Goal: Obtain resource: Obtain resource

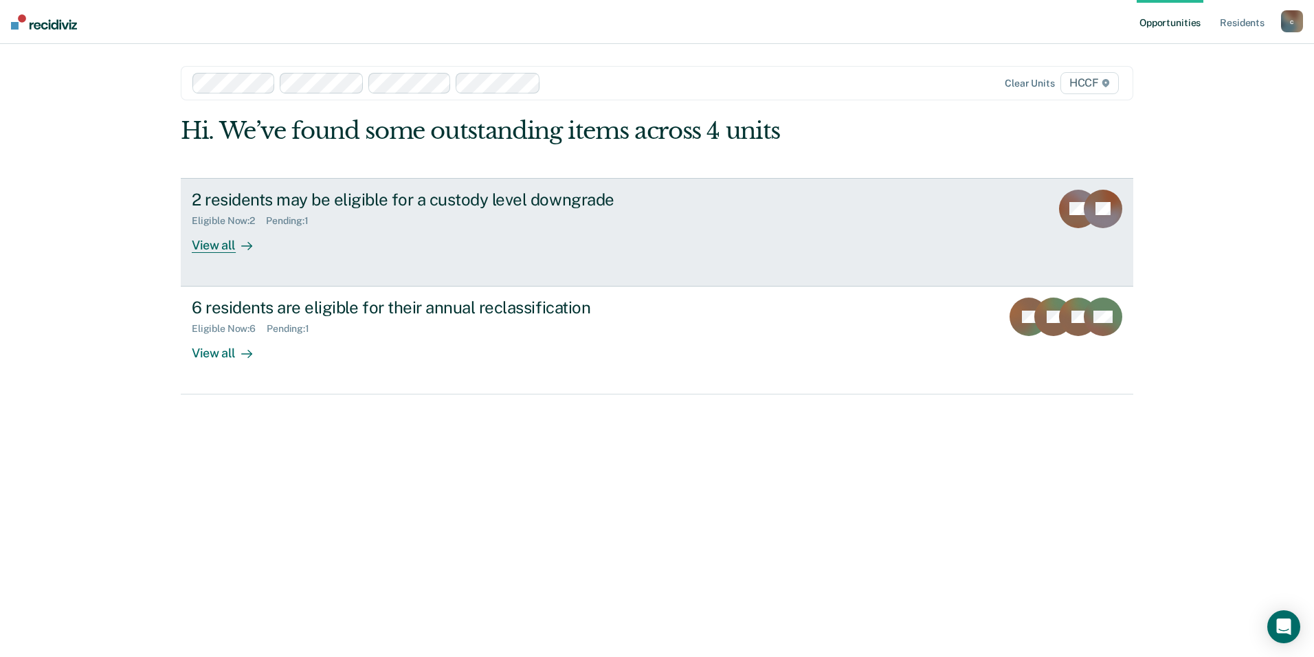
click at [223, 241] on div "View all" at bounding box center [230, 239] width 77 height 27
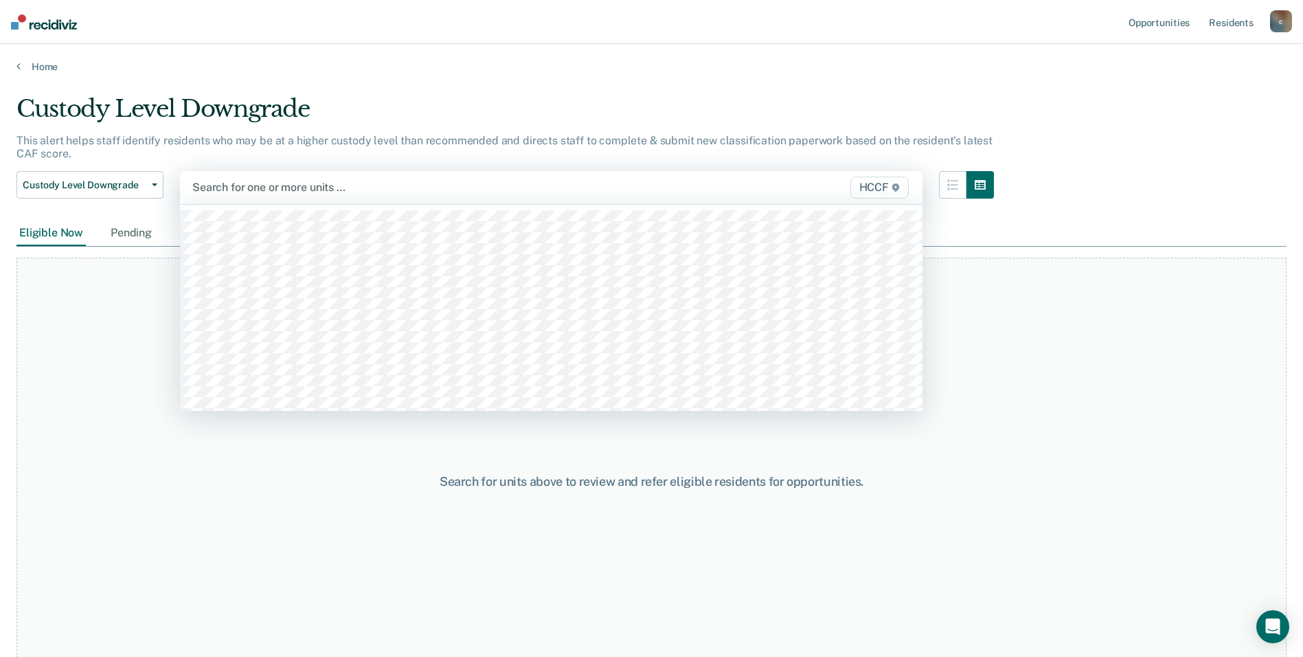
click at [420, 187] on div at bounding box center [443, 187] width 502 height 16
click at [412, 187] on div at bounding box center [487, 187] width 413 height 16
click at [297, 190] on div at bounding box center [487, 187] width 413 height 16
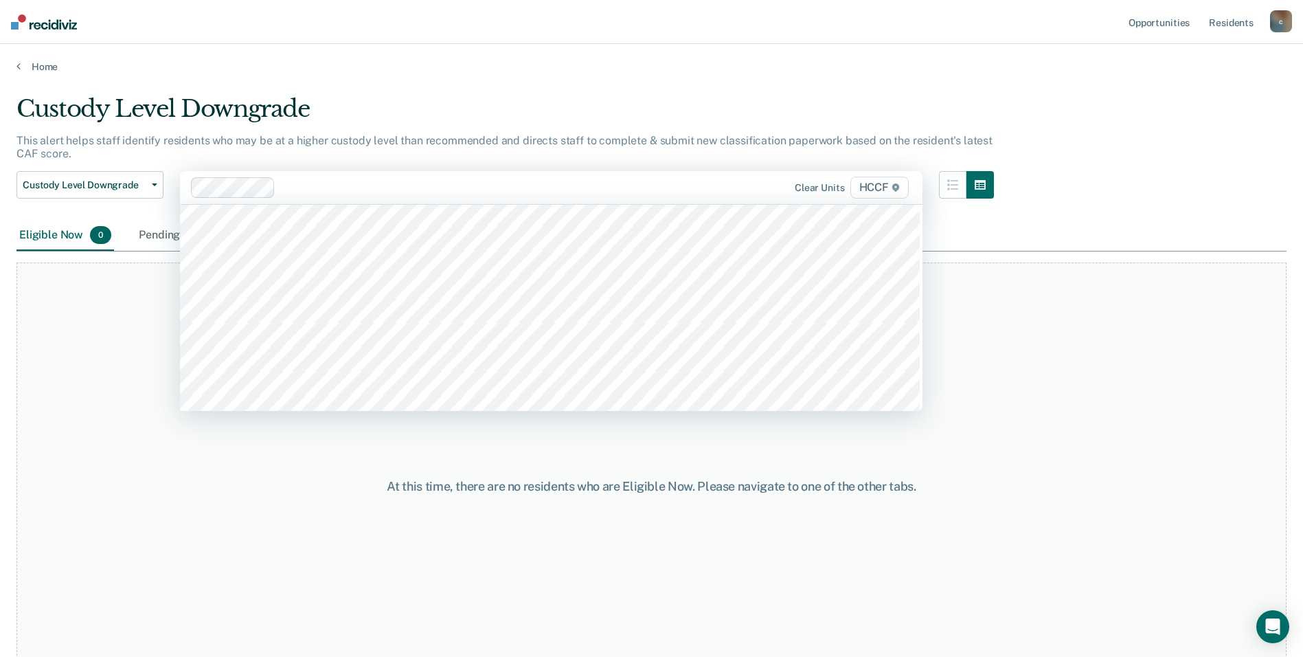
scroll to position [1787, 0]
click at [408, 194] on div at bounding box center [533, 187] width 322 height 16
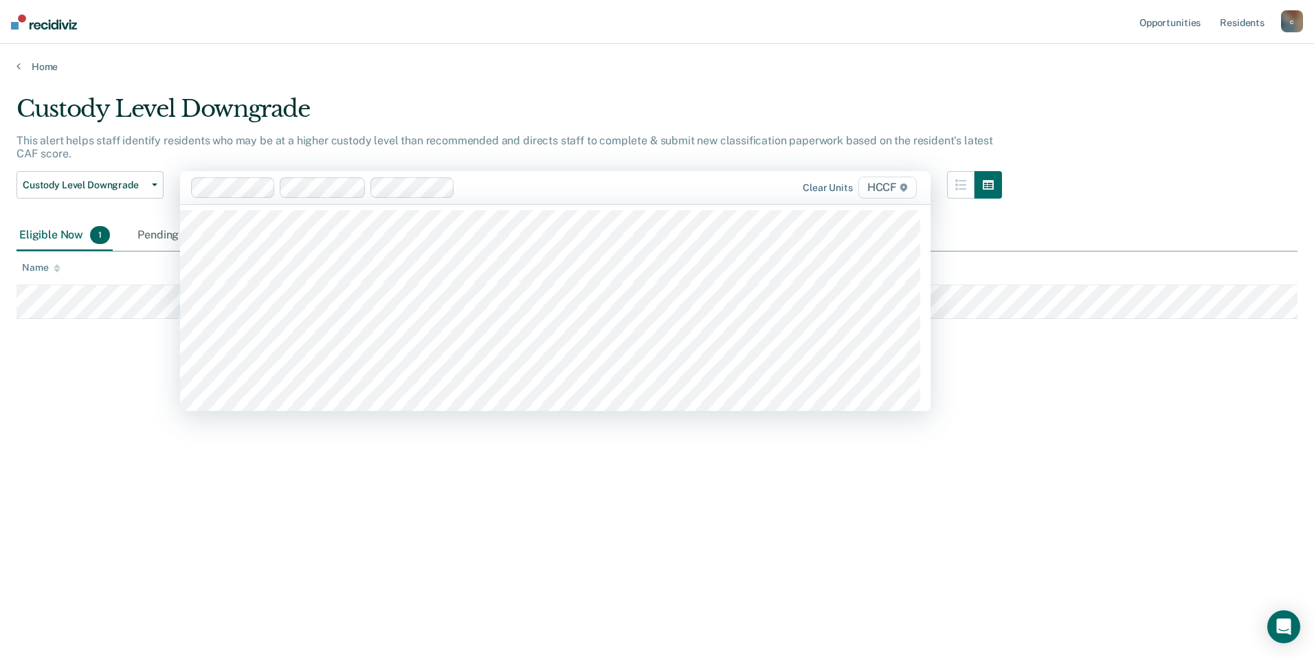
click at [494, 190] on div at bounding box center [579, 187] width 239 height 16
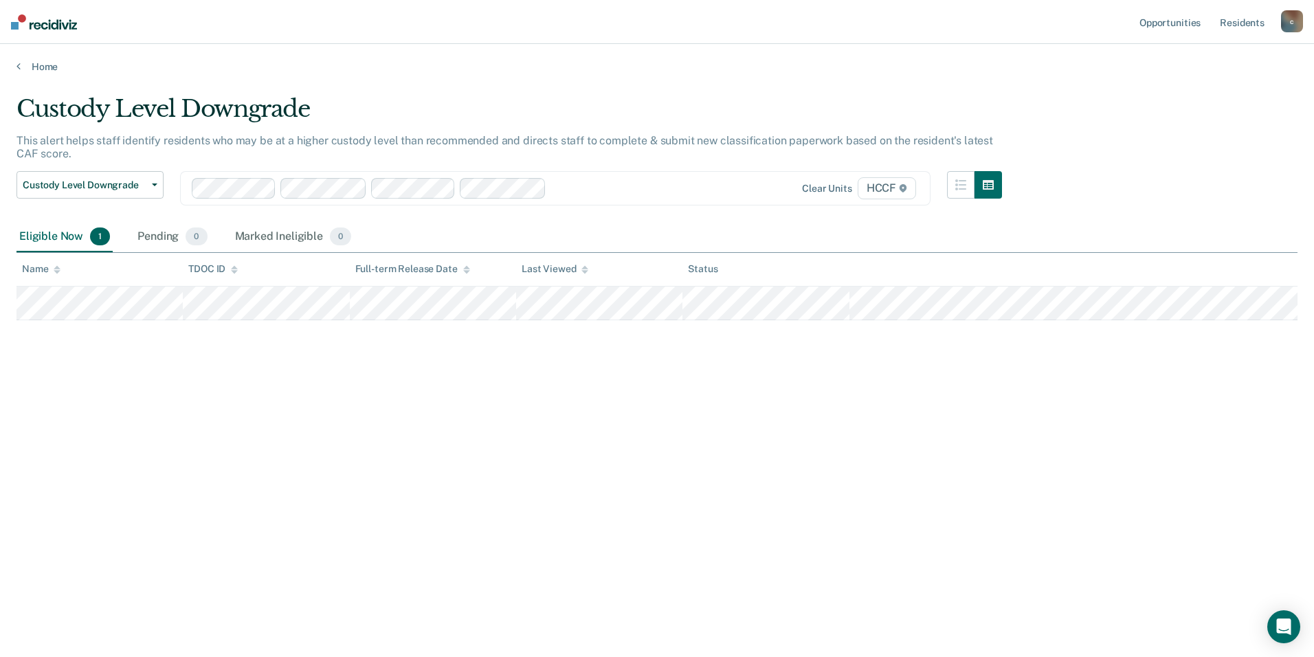
drag, startPoint x: 743, startPoint y: 348, endPoint x: 735, endPoint y: 356, distance: 11.7
click at [743, 349] on div "Custody Level Downgrade This alert helps staff identify residents who may be at…" at bounding box center [656, 324] width 1281 height 459
click at [154, 185] on icon "button" at bounding box center [154, 184] width 5 height 3
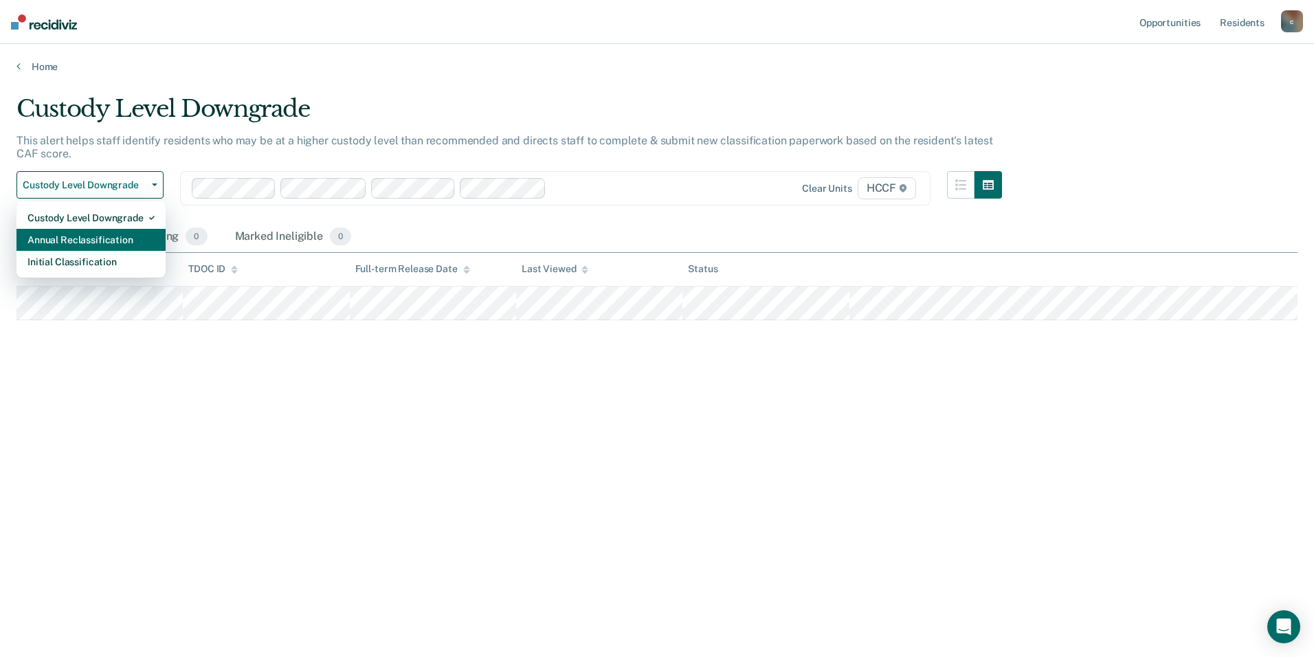
click at [150, 234] on div "Annual Reclassification" at bounding box center [90, 240] width 127 height 22
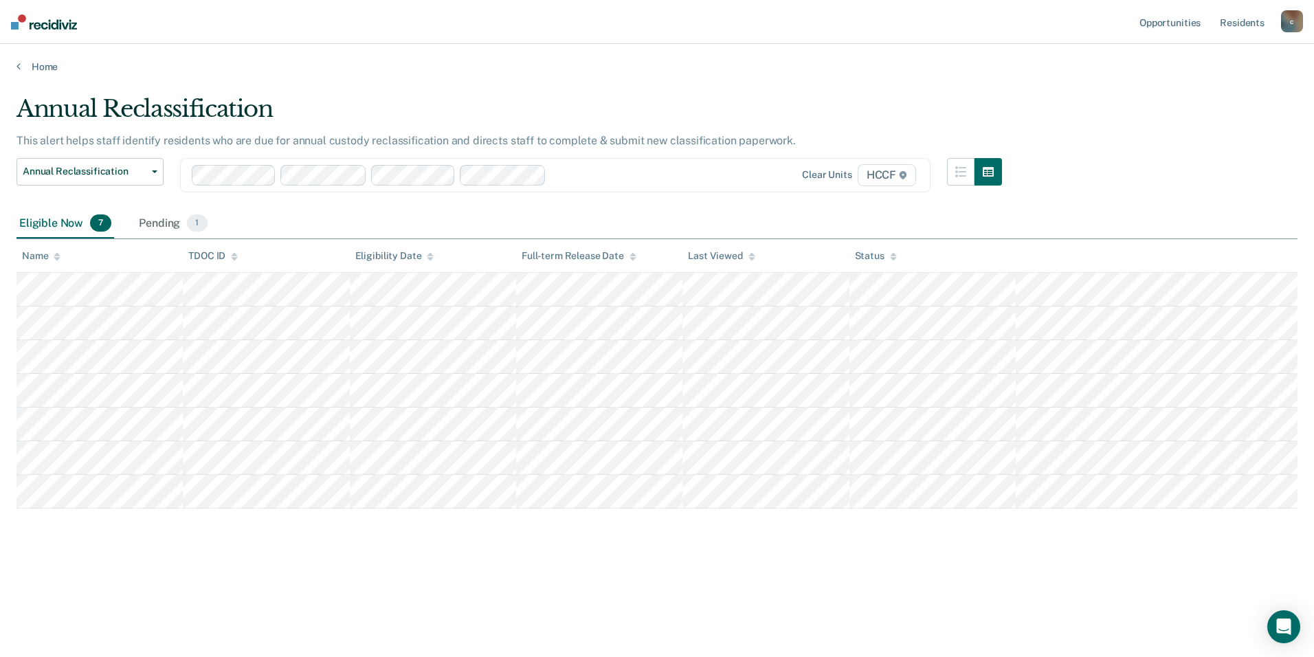
click at [718, 56] on div "Home" at bounding box center [657, 58] width 1314 height 29
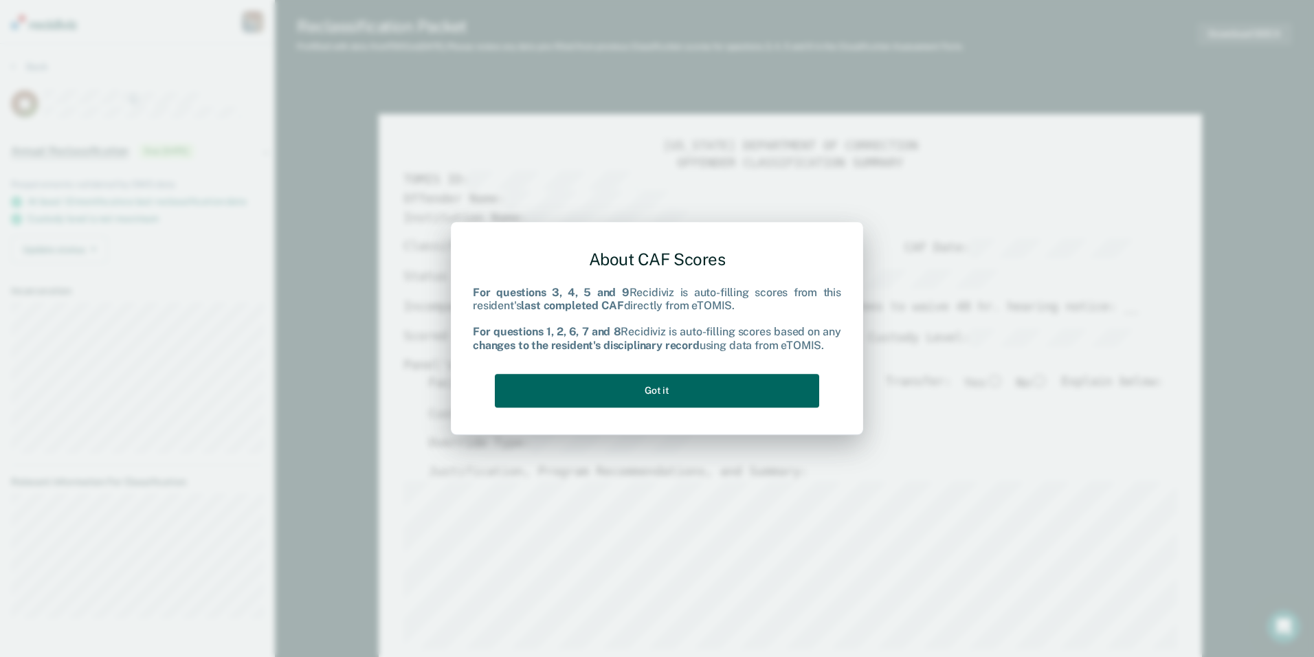
click at [668, 392] on button "Got it" at bounding box center [657, 391] width 324 height 34
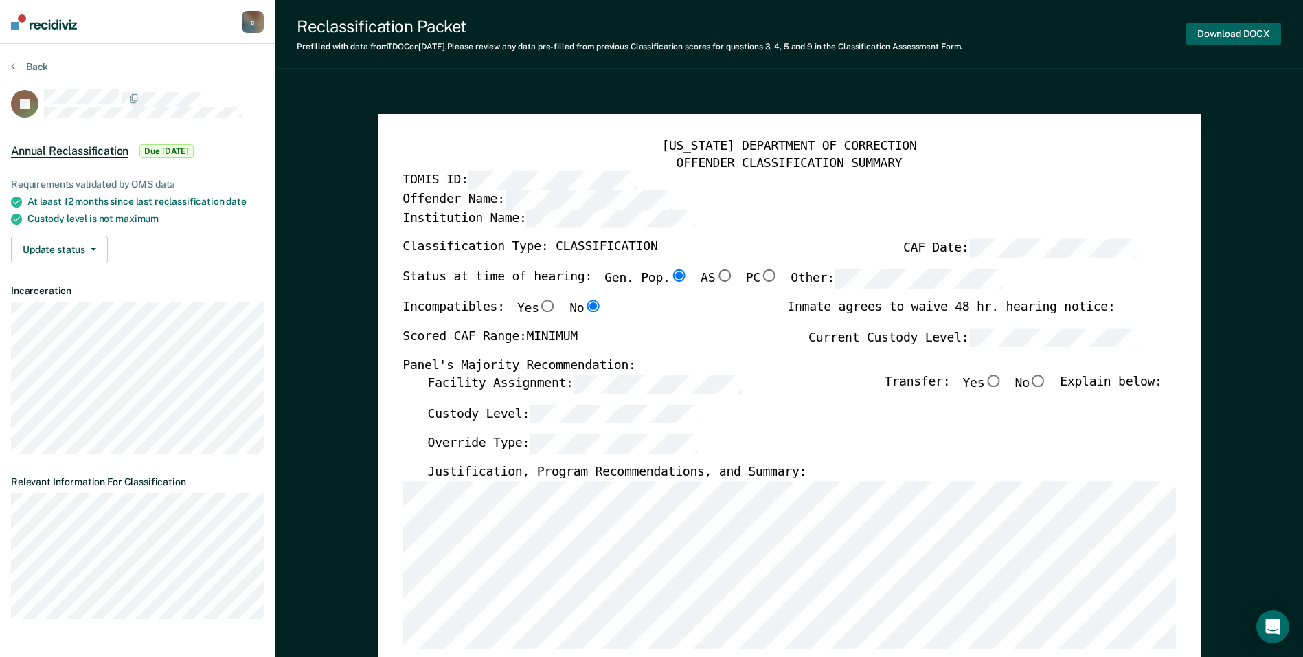
click at [1229, 32] on button "Download DOCX" at bounding box center [1234, 34] width 95 height 23
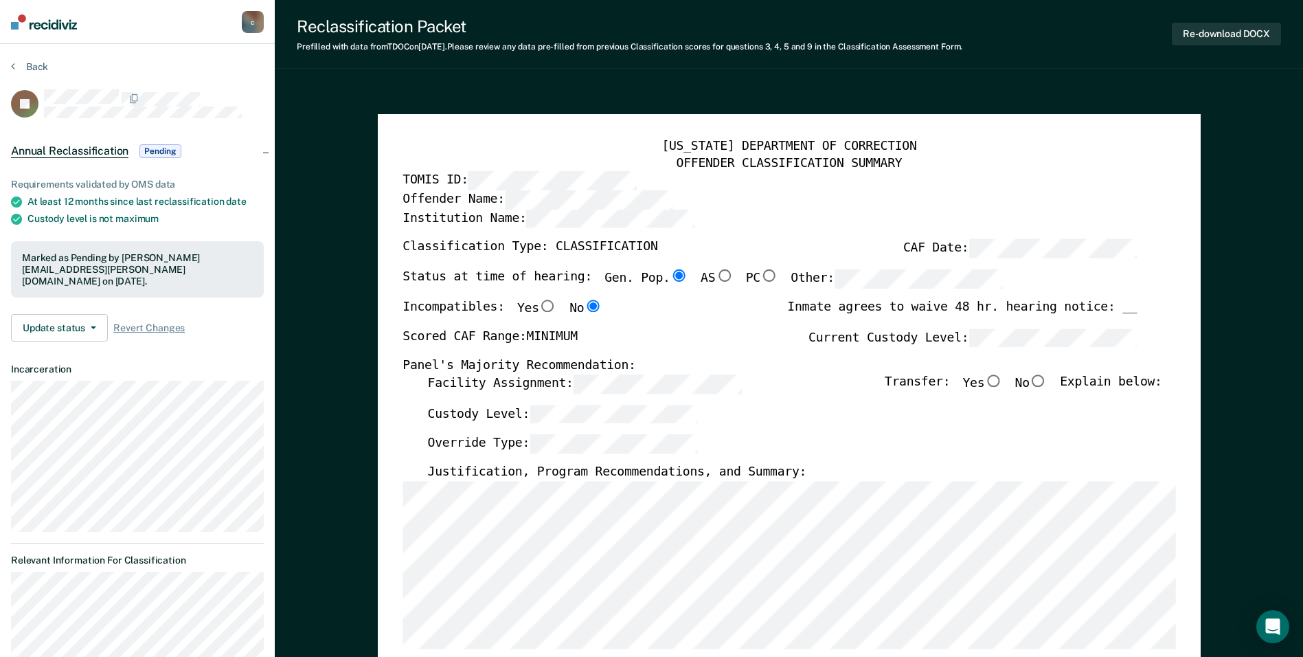
click at [798, 357] on div "Scored CAF Range: MINIMUM Current Custody Level:" at bounding box center [770, 343] width 735 height 30
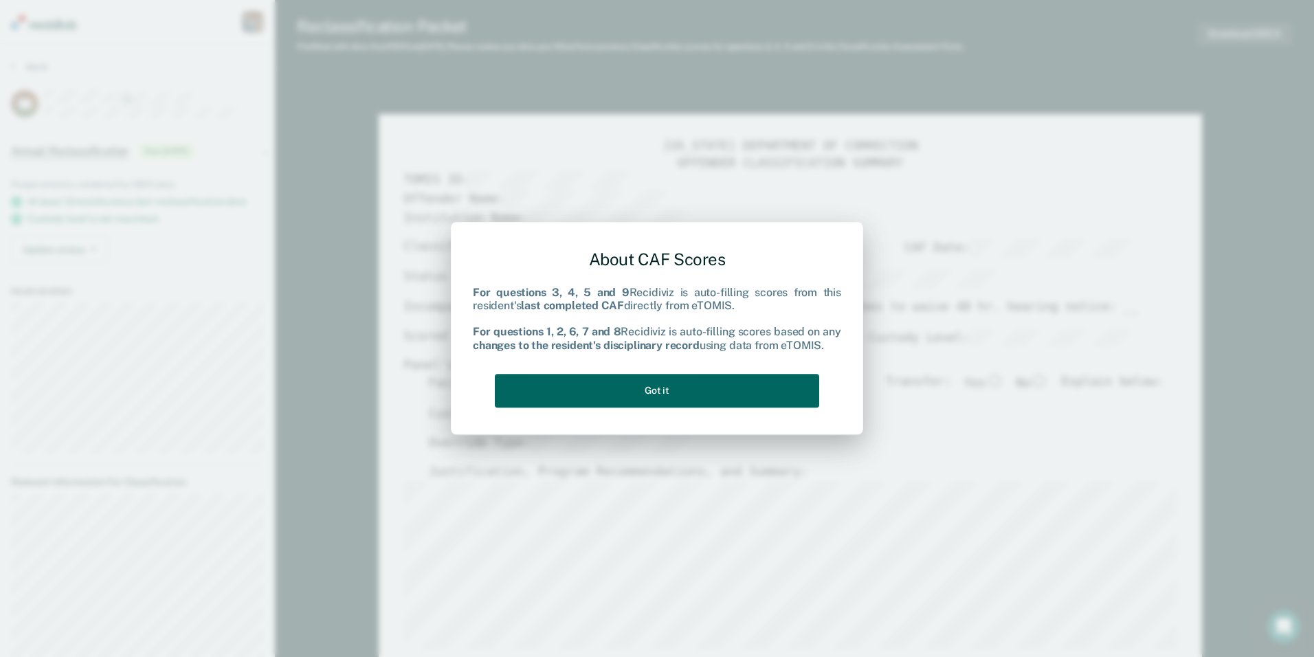
click at [629, 395] on button "Got it" at bounding box center [657, 391] width 324 height 34
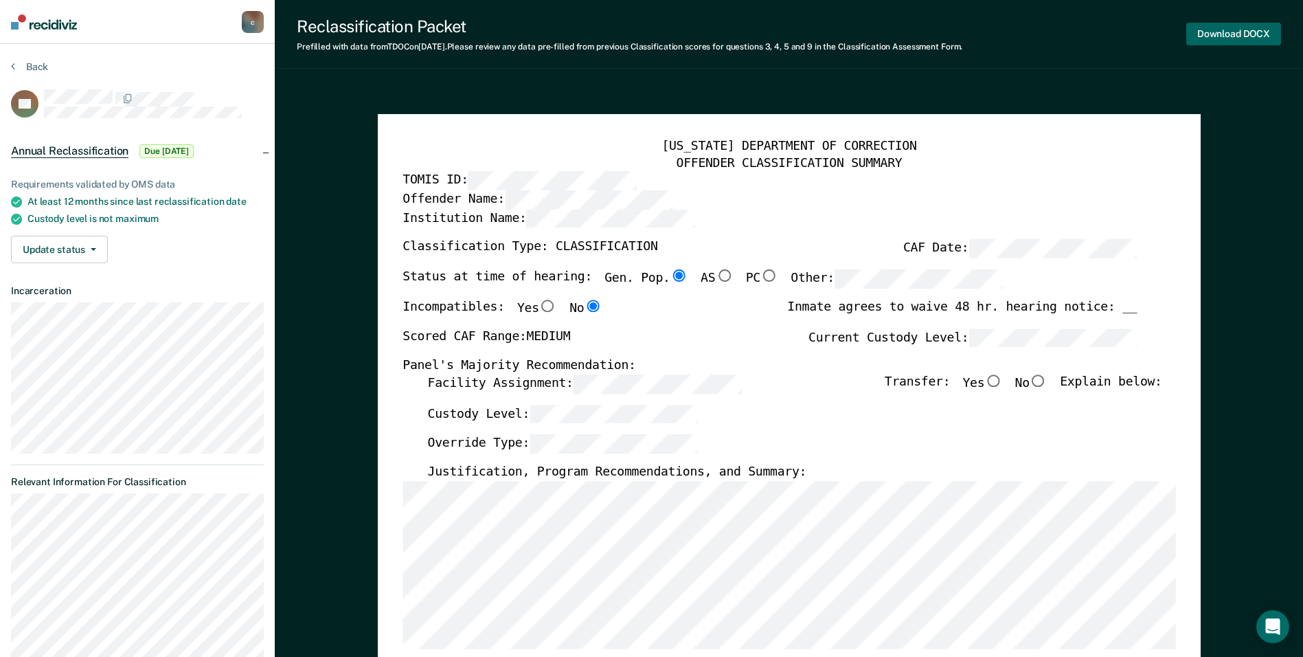
click at [1216, 34] on button "Download DOCX" at bounding box center [1234, 34] width 95 height 23
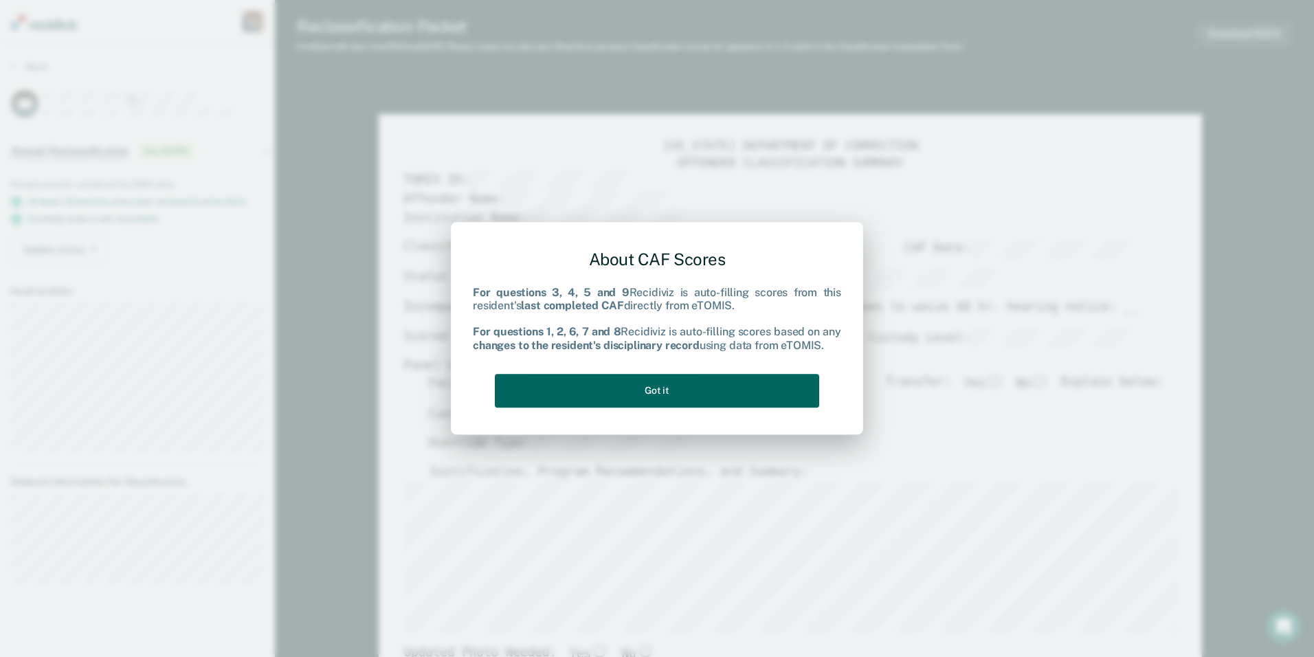
click at [643, 388] on button "Got it" at bounding box center [657, 391] width 324 height 34
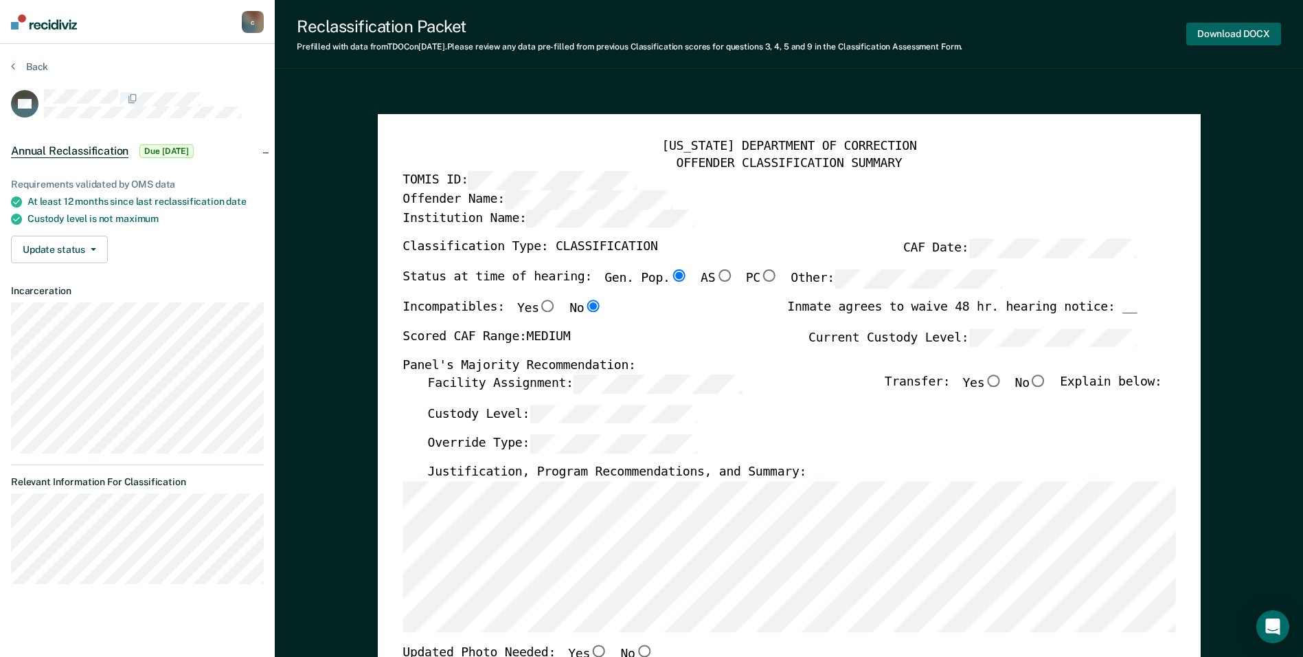
click at [1222, 36] on button "Download DOCX" at bounding box center [1234, 34] width 95 height 23
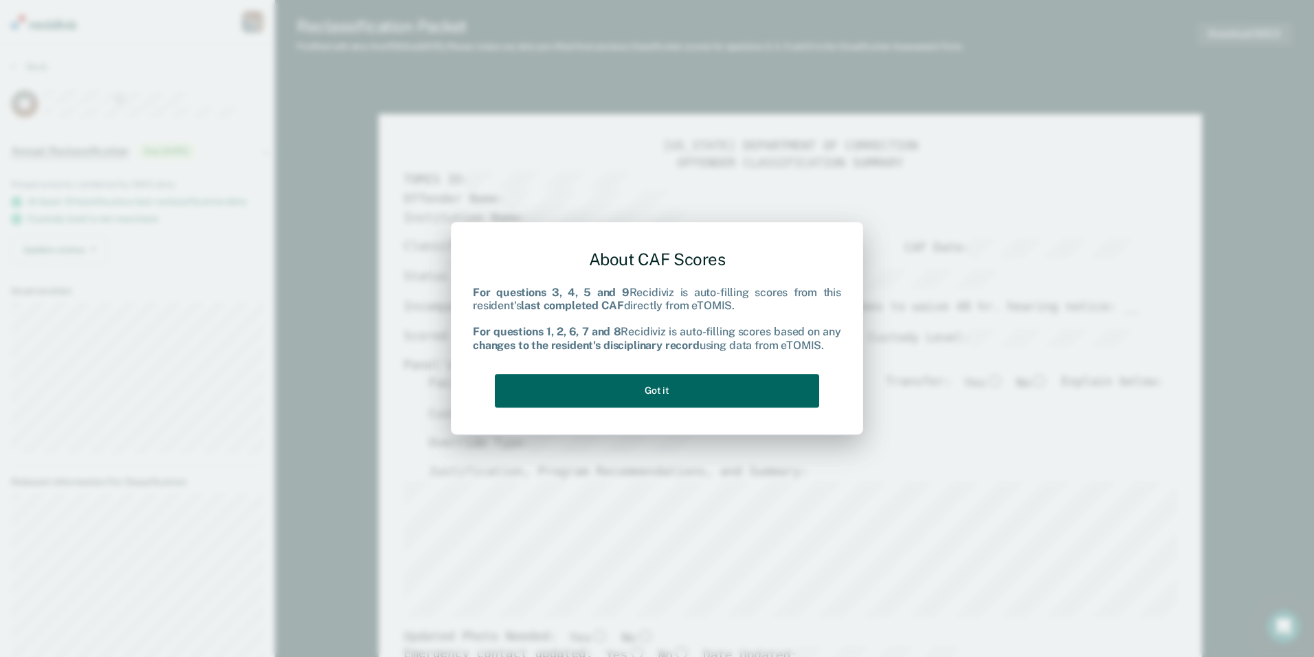
click at [680, 387] on button "Got it" at bounding box center [657, 391] width 324 height 34
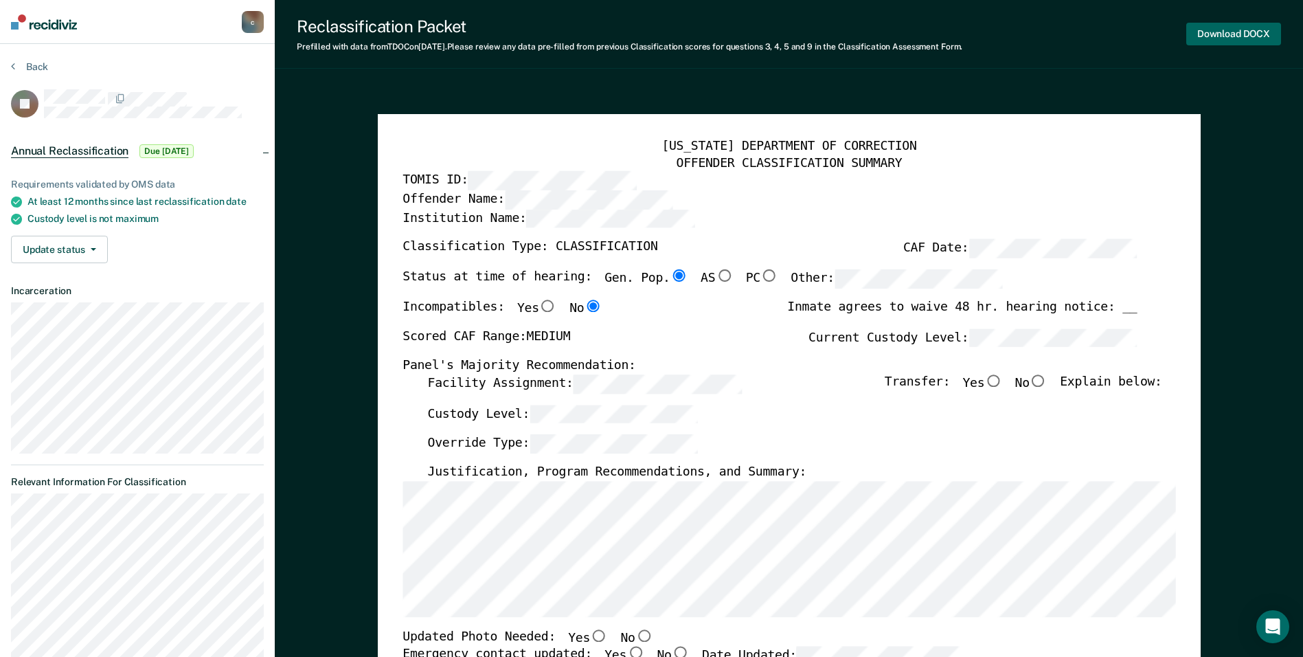
click at [1213, 40] on button "Download DOCX" at bounding box center [1234, 34] width 95 height 23
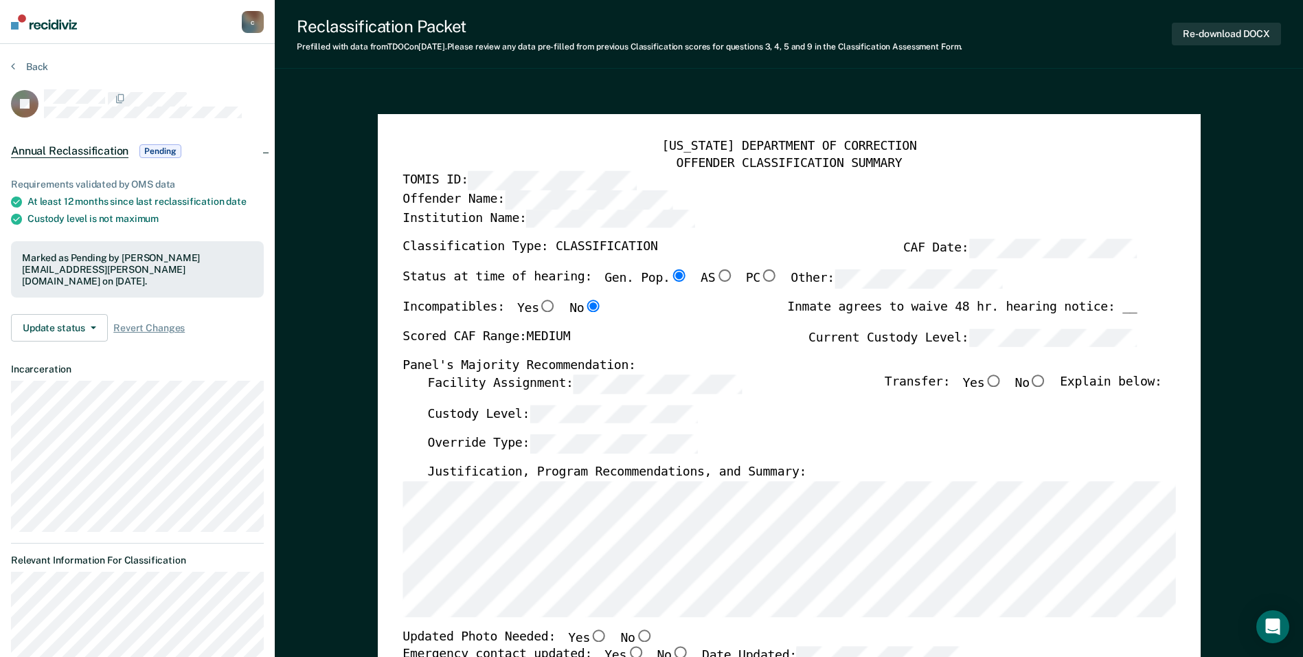
click at [626, 10] on div "Reclassification Packet Prefilled with data from TDOC on [DATE] . Please review…" at bounding box center [789, 34] width 1029 height 69
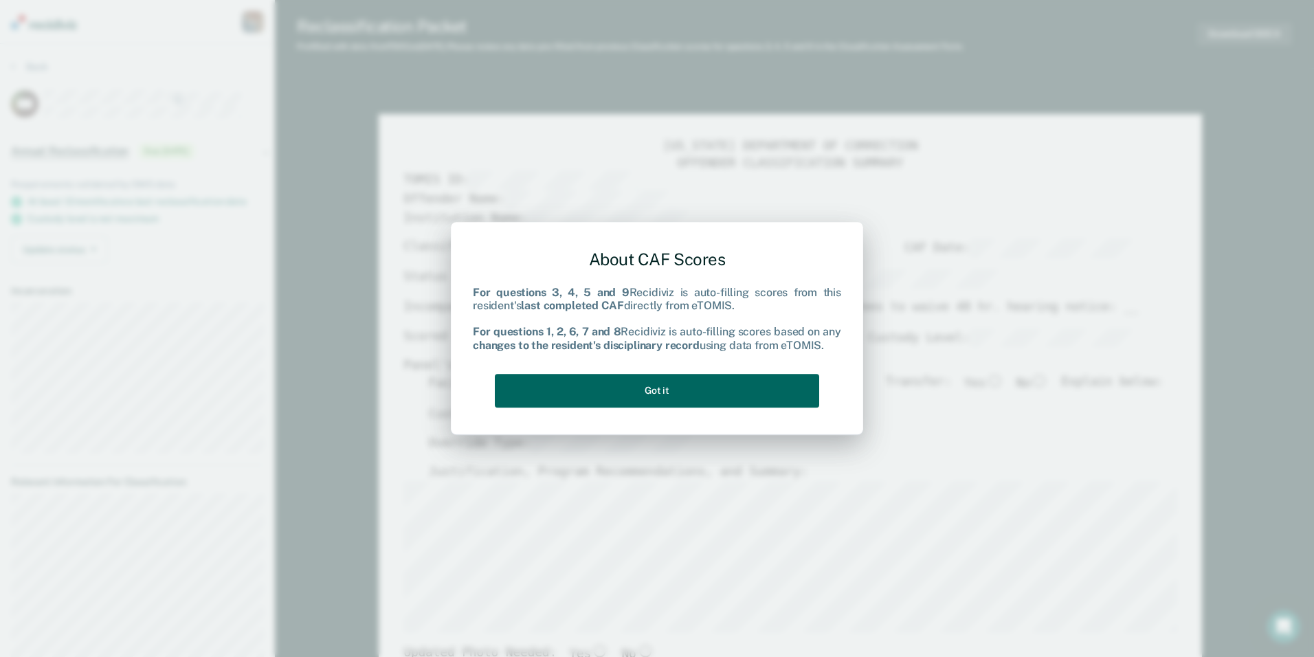
click at [695, 394] on button "Got it" at bounding box center [657, 391] width 324 height 34
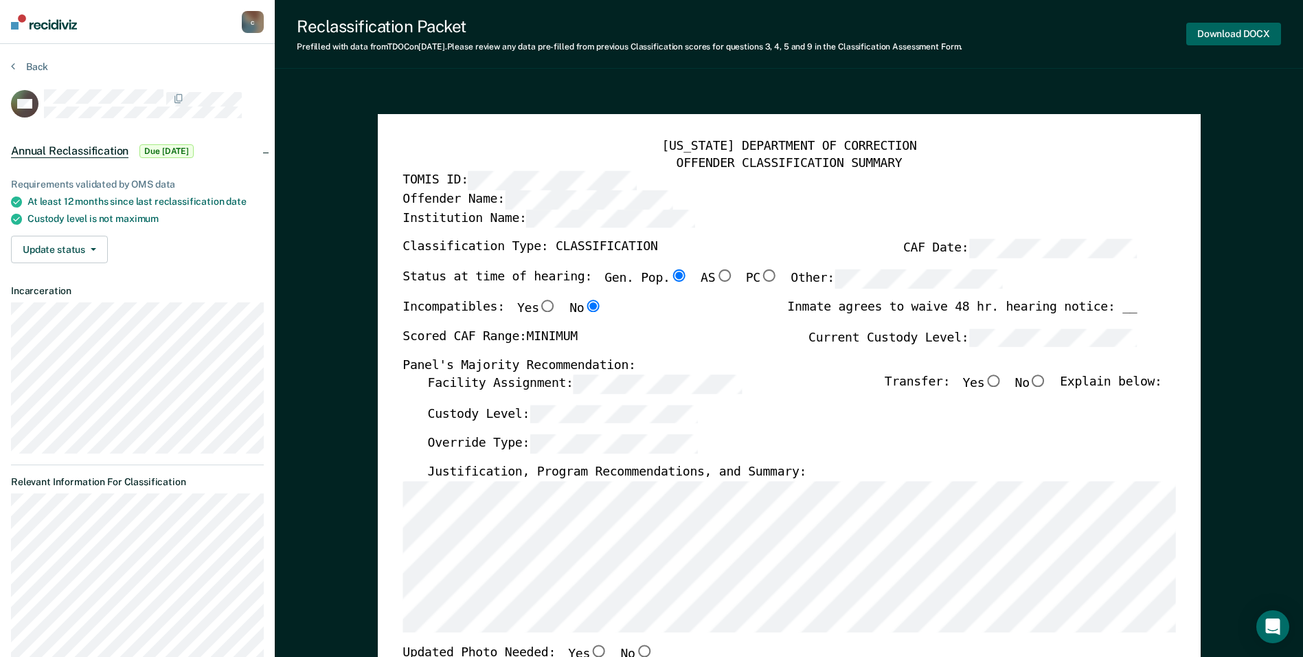
click at [1242, 27] on button "Download DOCX" at bounding box center [1234, 34] width 95 height 23
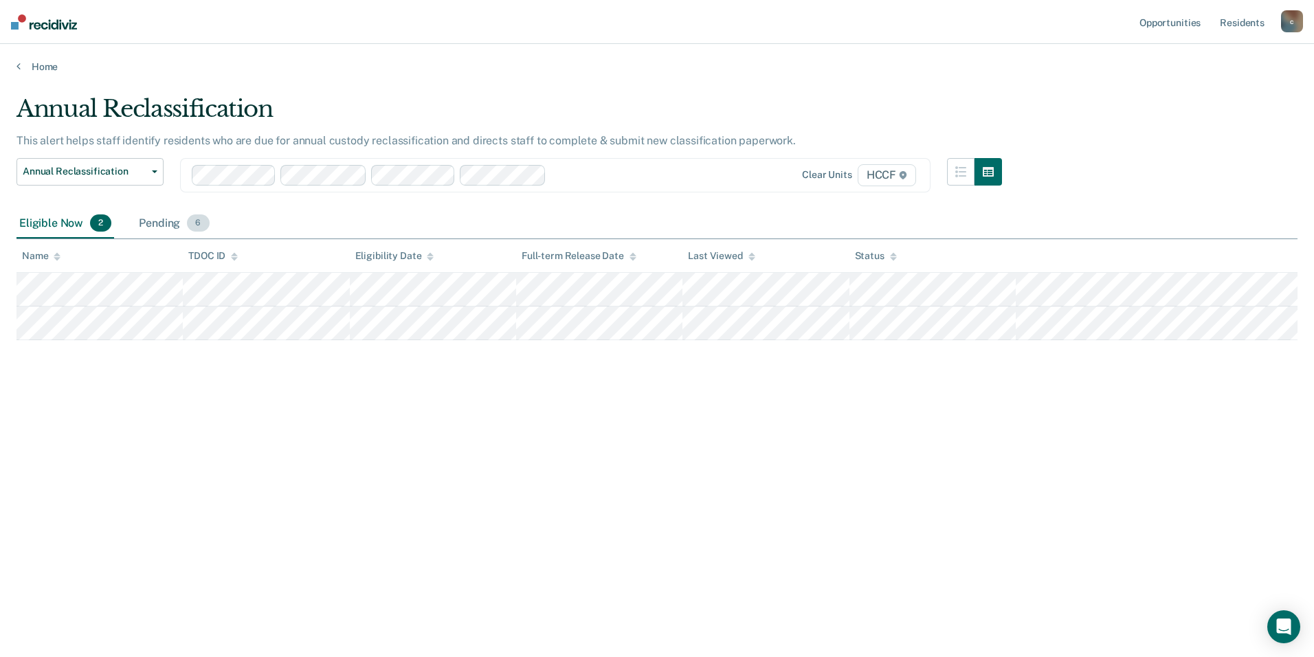
click at [194, 227] on span "6" at bounding box center [198, 223] width 22 height 18
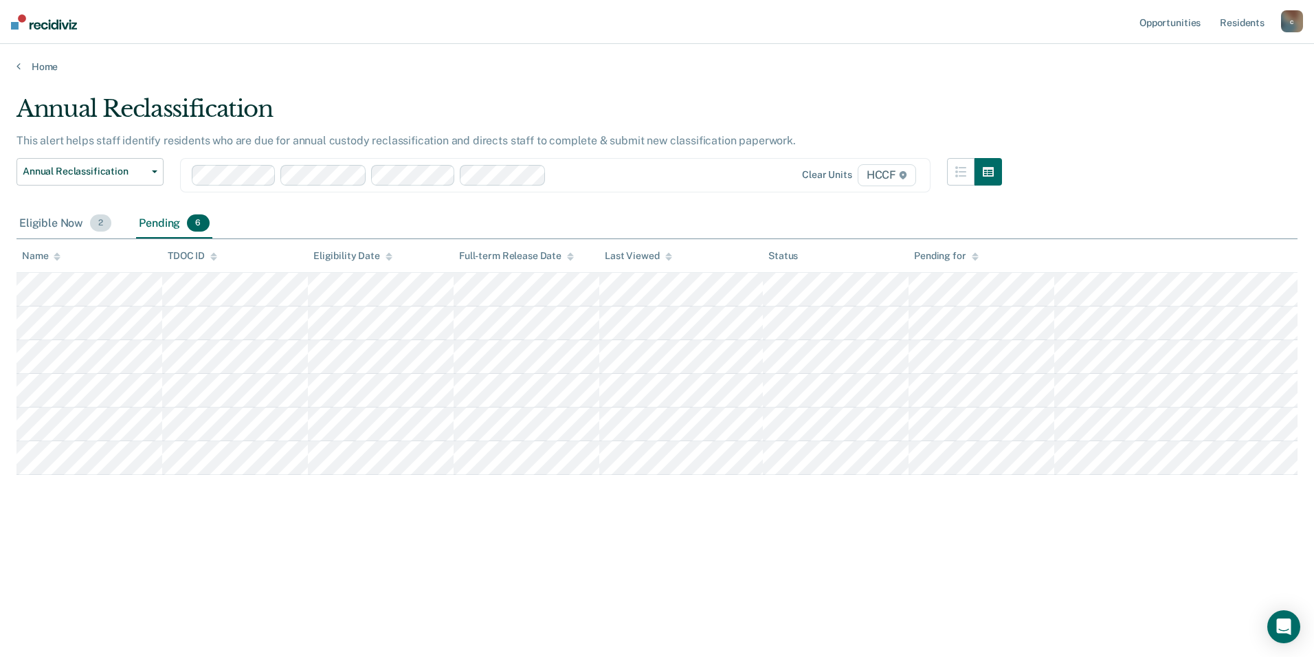
click at [80, 219] on div "Eligible Now 2" at bounding box center [65, 224] width 98 height 30
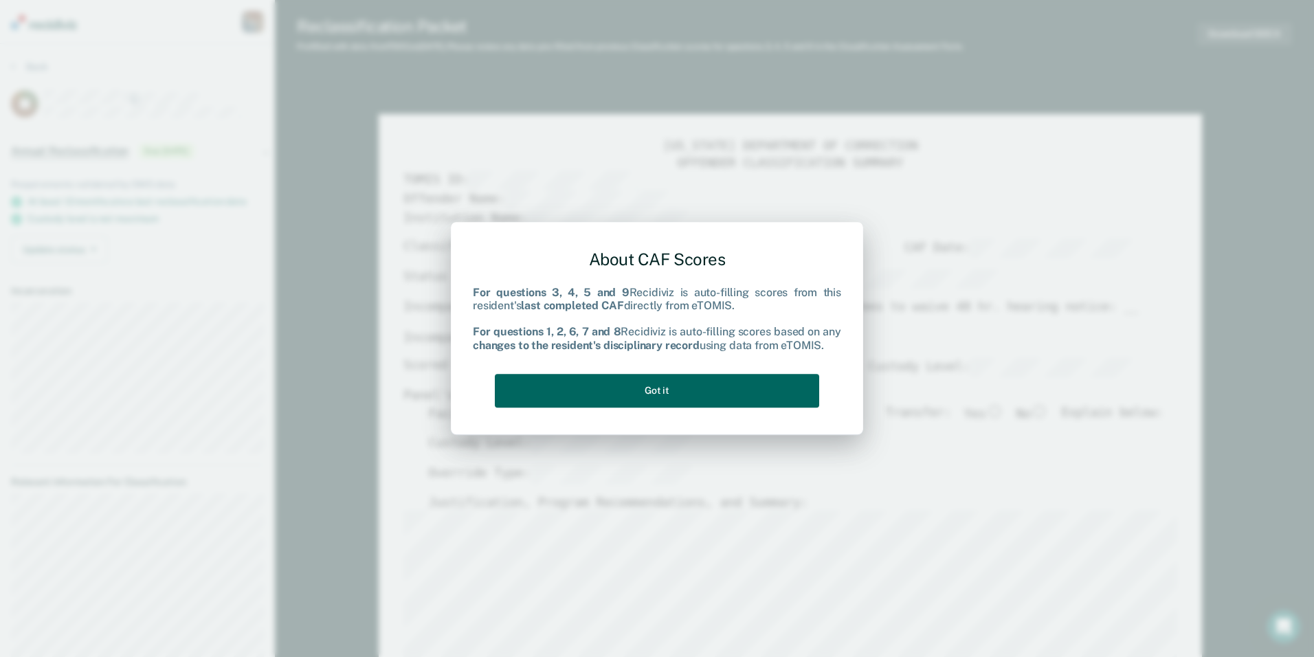
click at [651, 392] on button "Got it" at bounding box center [657, 391] width 324 height 34
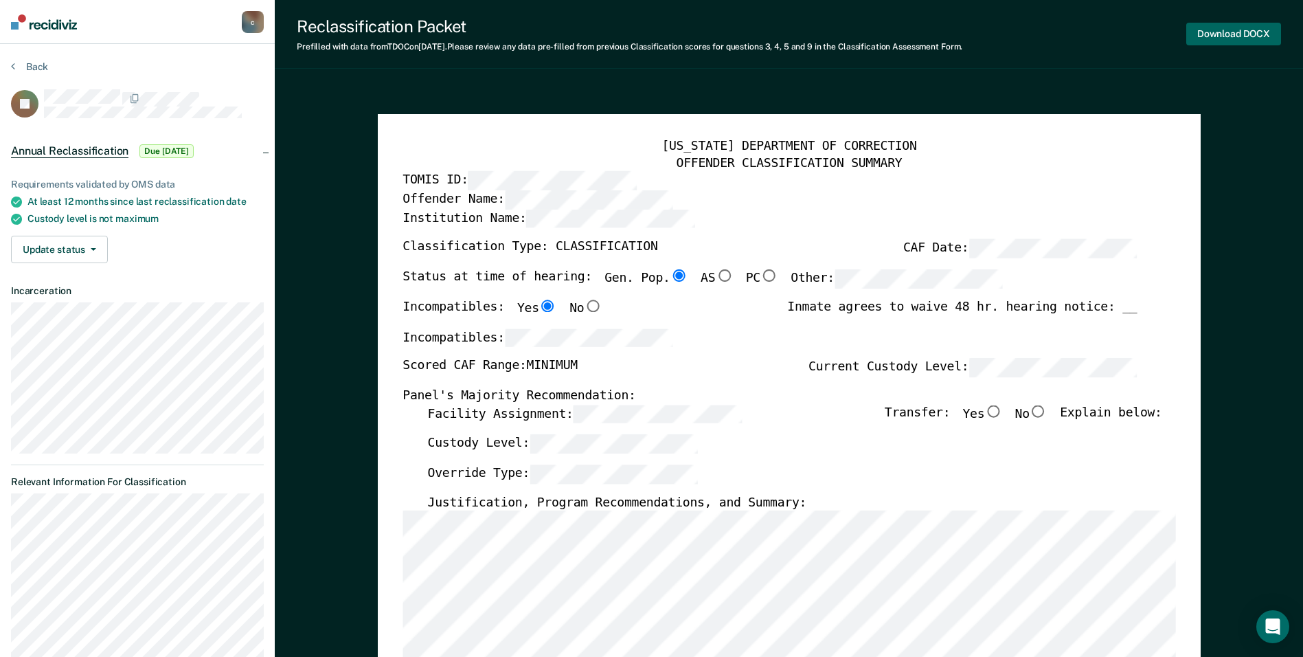
click at [1227, 38] on button "Download DOCX" at bounding box center [1234, 34] width 95 height 23
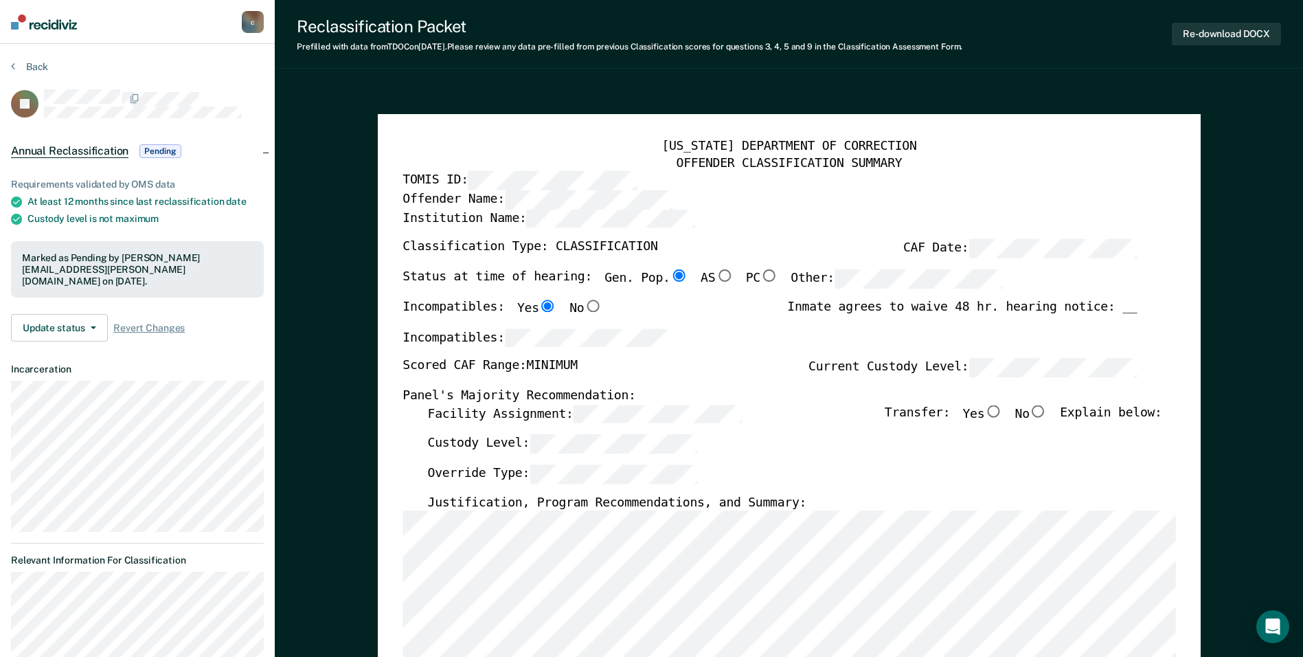
click at [839, 308] on div "Inmate agrees to waive 48 hr. hearing notice: __" at bounding box center [962, 314] width 350 height 29
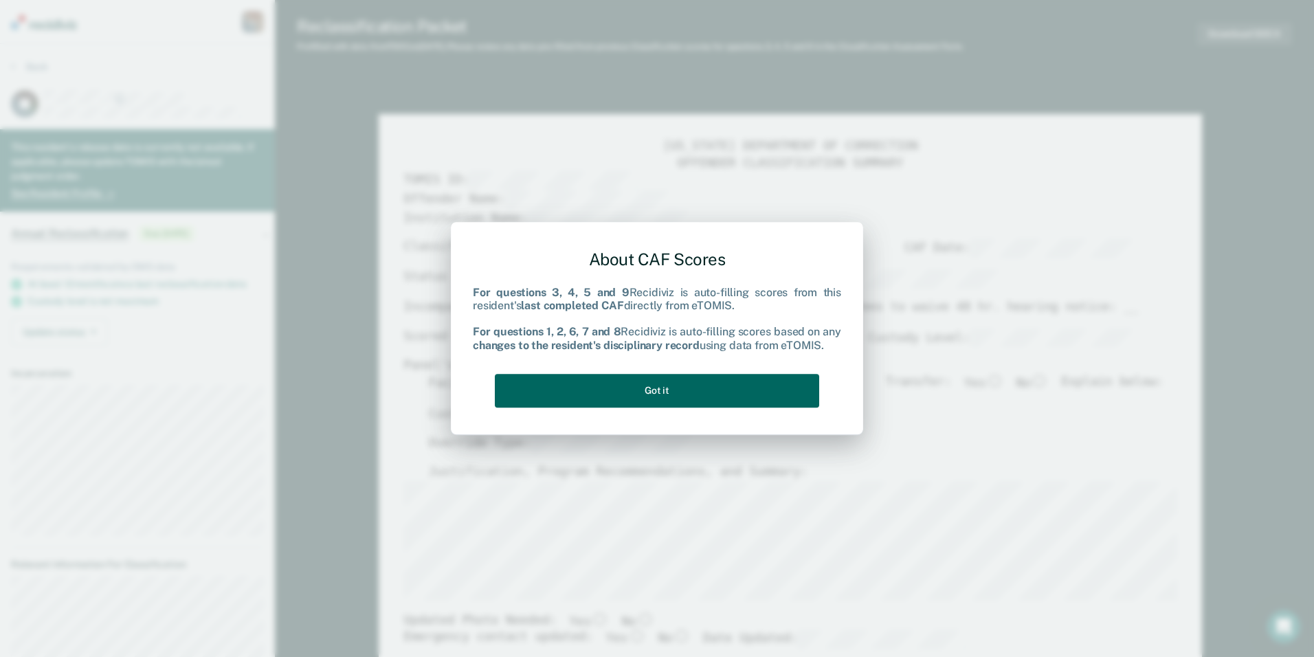
click at [536, 386] on button "Got it" at bounding box center [657, 391] width 324 height 34
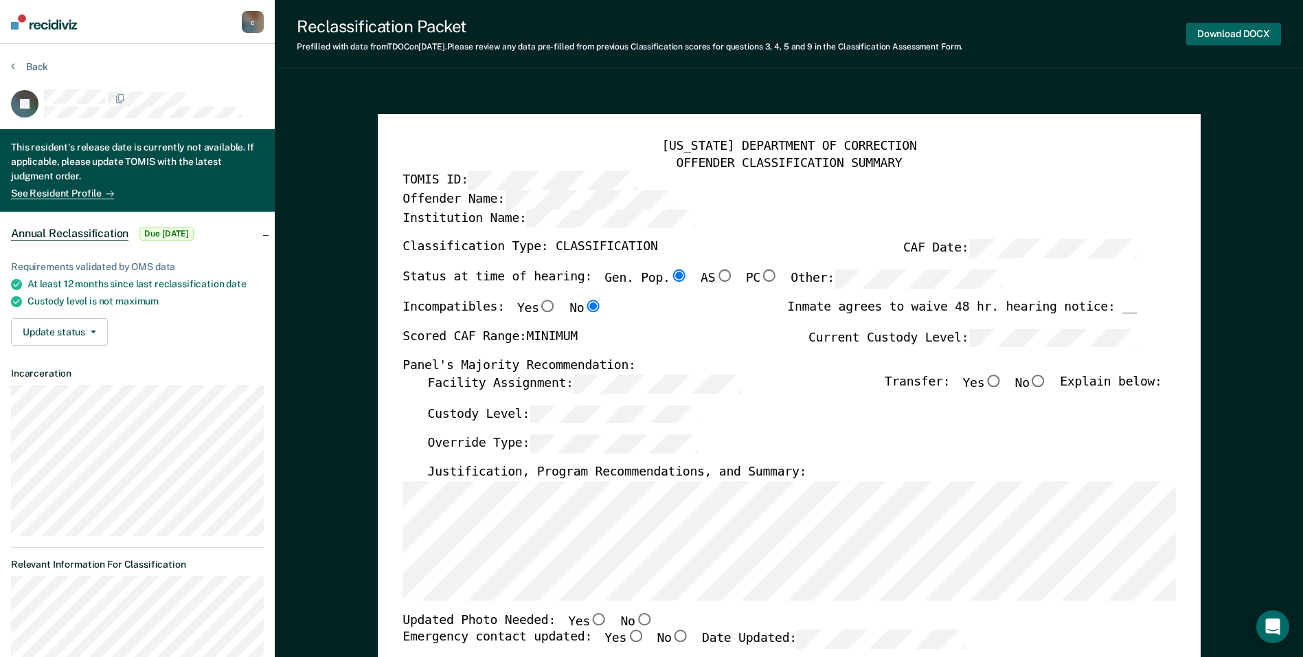
click at [1222, 34] on button "Download DOCX" at bounding box center [1234, 34] width 95 height 23
type textarea "x"
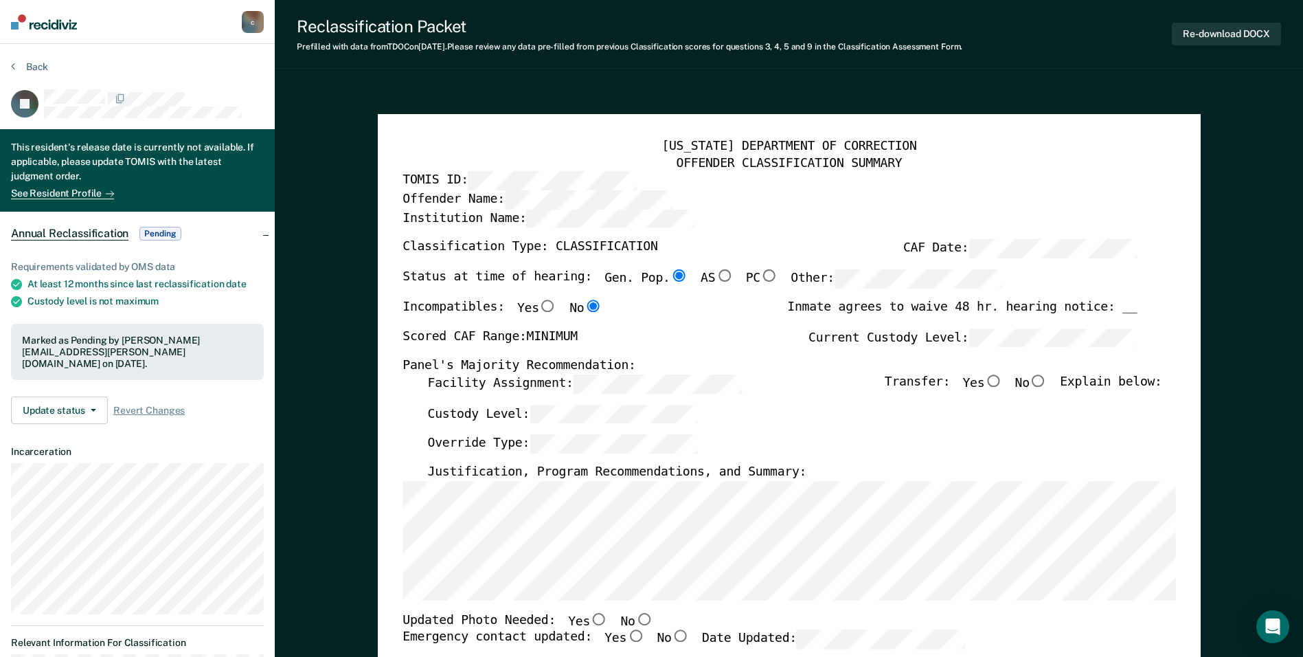
click at [649, 119] on div "[US_STATE] DEPARTMENT OF CORRECTION OFFENDER CLASSIFICATION SUMMARY TOMIS ID: O…" at bounding box center [789, 650] width 823 height 1073
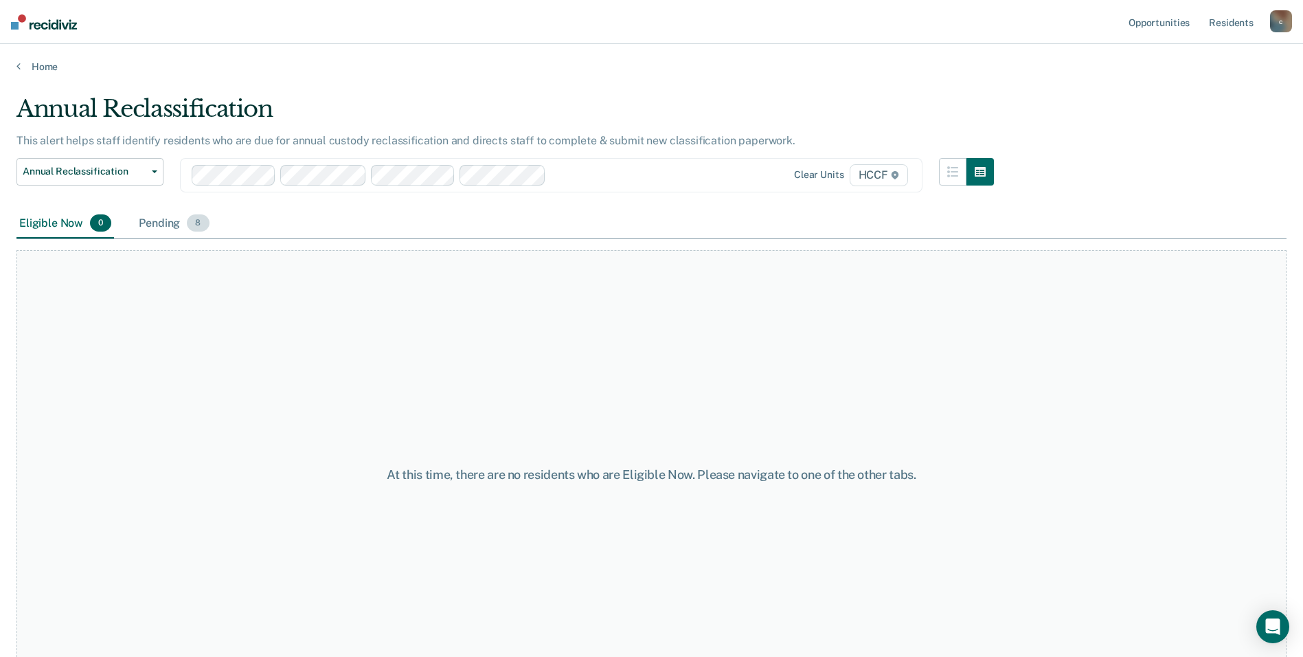
click at [151, 221] on div "Pending 8" at bounding box center [174, 224] width 76 height 30
